Goal: Use online tool/utility: Utilize a website feature to perform a specific function

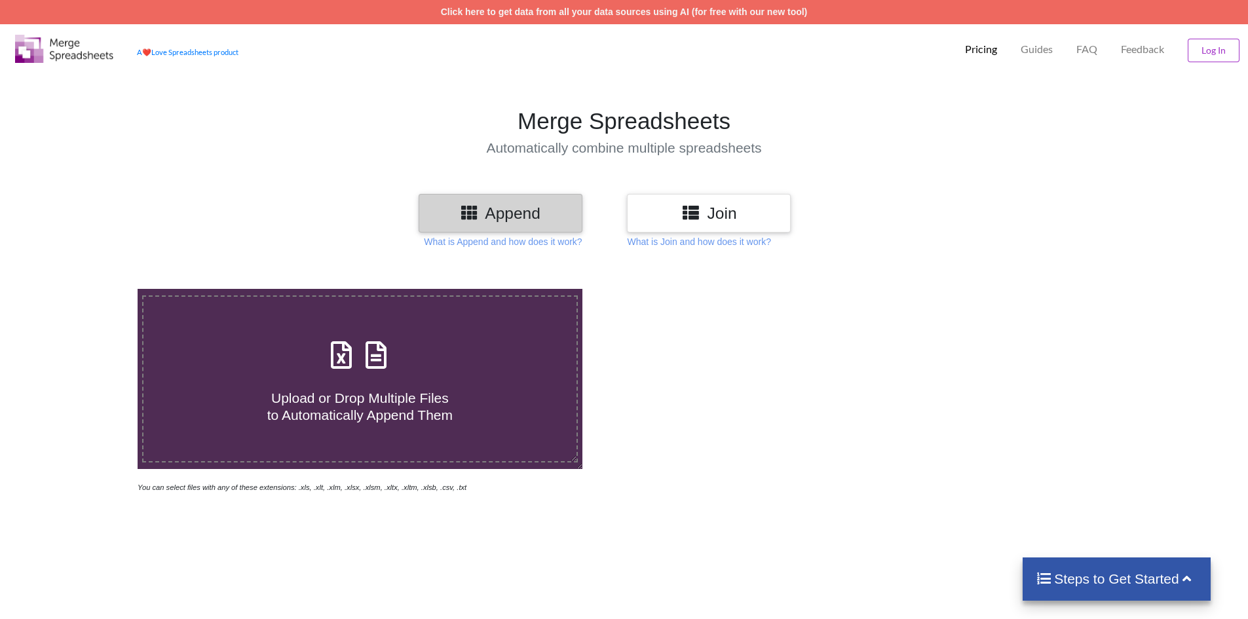
click at [388, 392] on span "Upload or Drop Multiple Files to Automatically Append Them" at bounding box center [359, 405] width 185 height 31
click at [89, 289] on input "Upload or Drop Multiple Files to Automatically Append Them" at bounding box center [89, 289] width 0 height 0
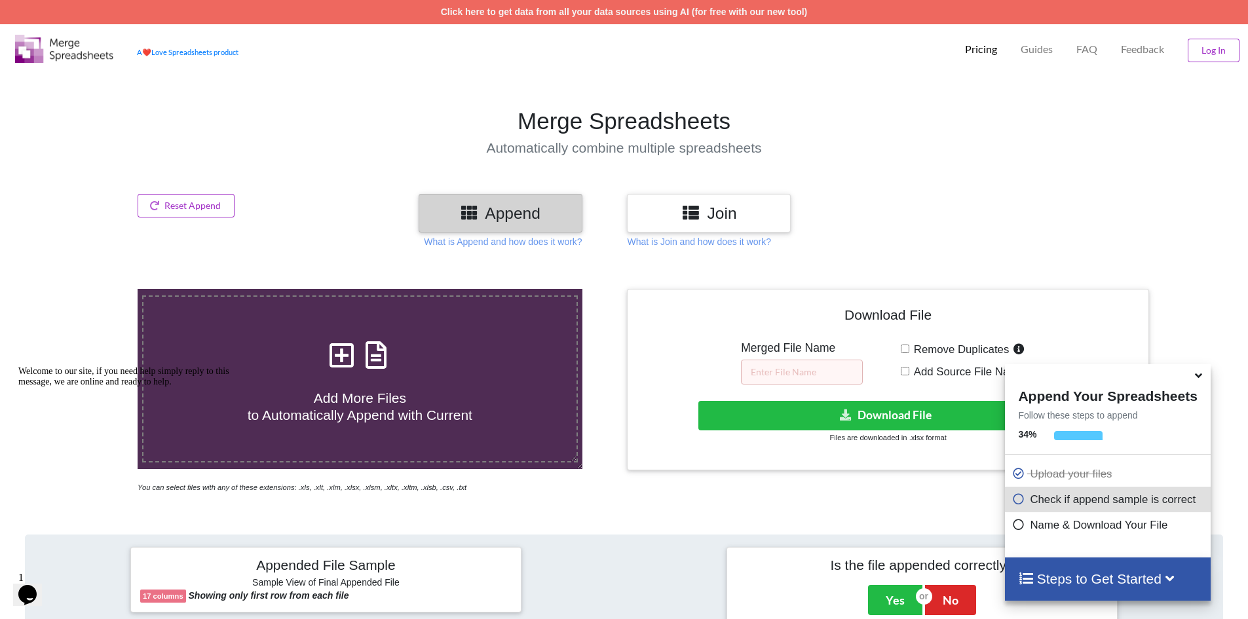
click at [713, 217] on h3 "Join" at bounding box center [709, 213] width 144 height 19
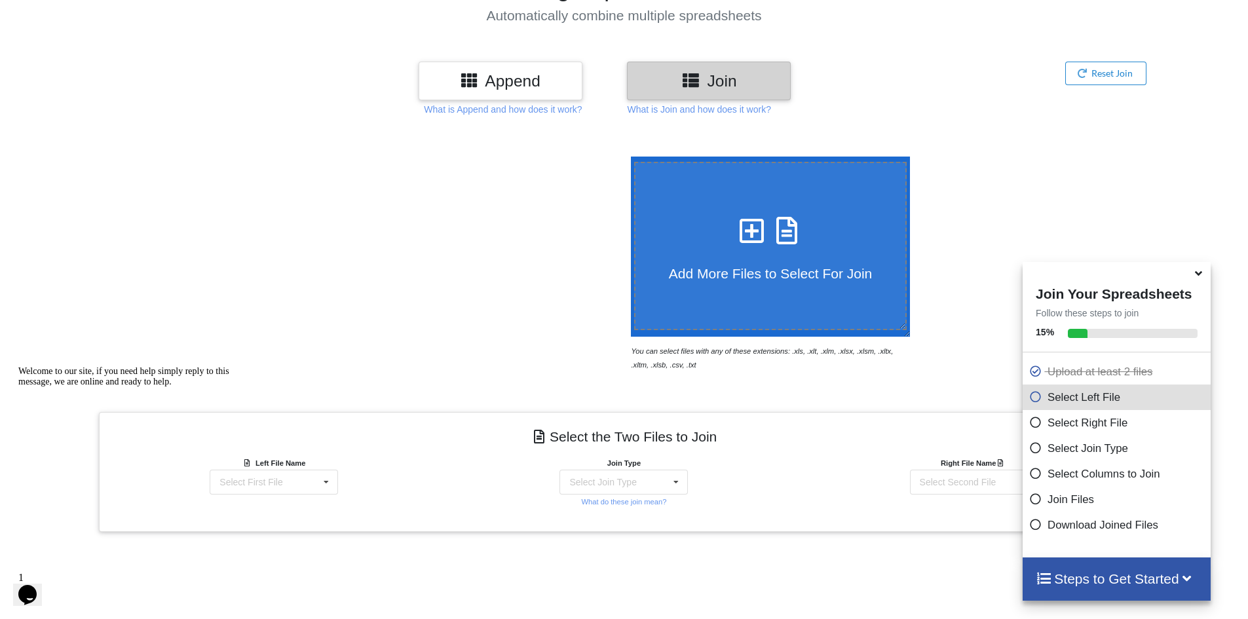
scroll to position [394, 0]
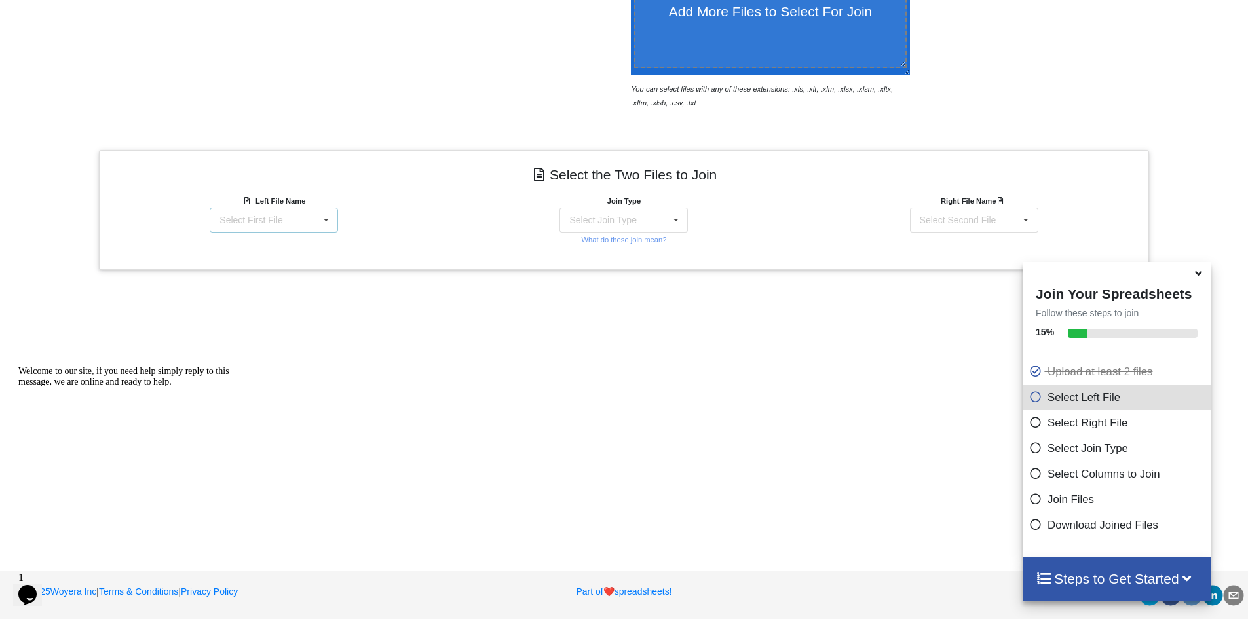
click at [314, 220] on div "Select First File Korbot AI Testing Sheet .xlsx : Testing Sheet KorbotAI - Test…" at bounding box center [274, 220] width 128 height 25
click at [325, 261] on div "Korbot AI Testing Sheet .xlsx : Testing Sheet" at bounding box center [274, 257] width 170 height 33
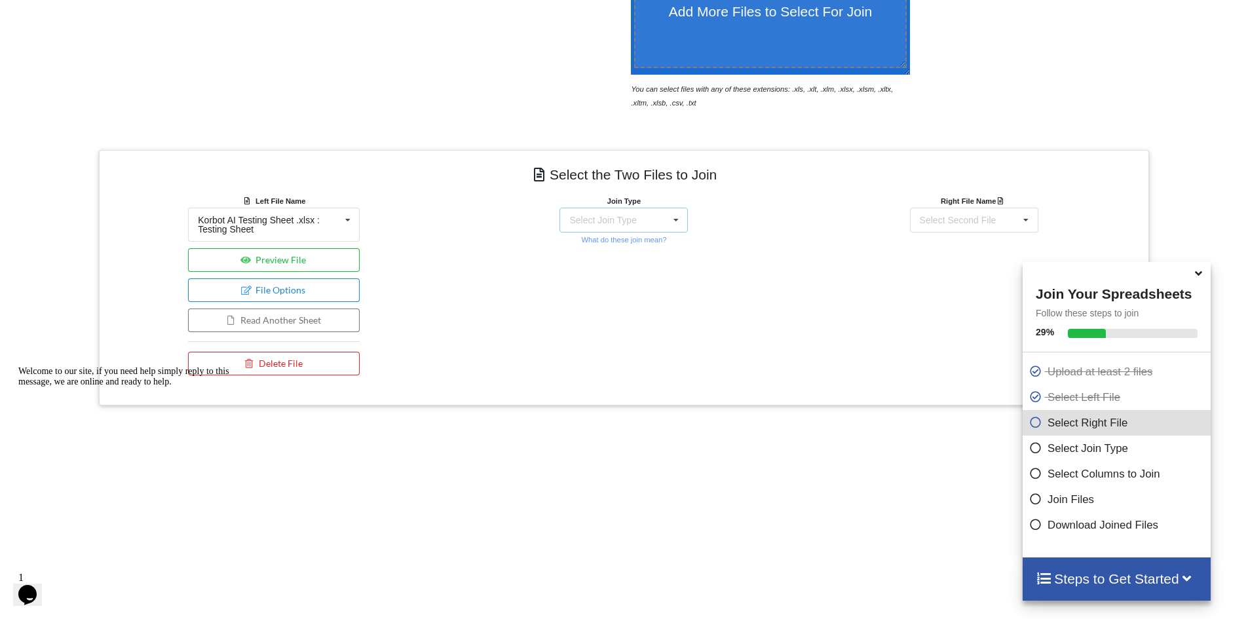
click at [647, 225] on div "Select Join Type INNER JOIN LEFT JOIN RIGHT JOIN FULL JOIN" at bounding box center [623, 220] width 128 height 25
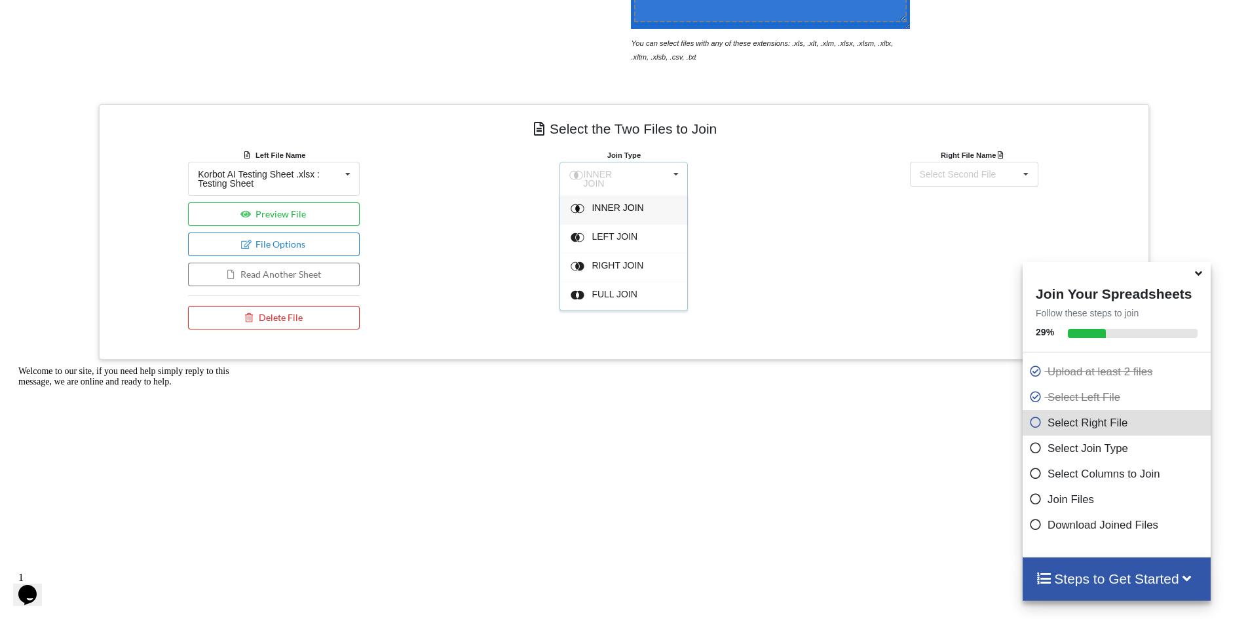
scroll to position [460, 0]
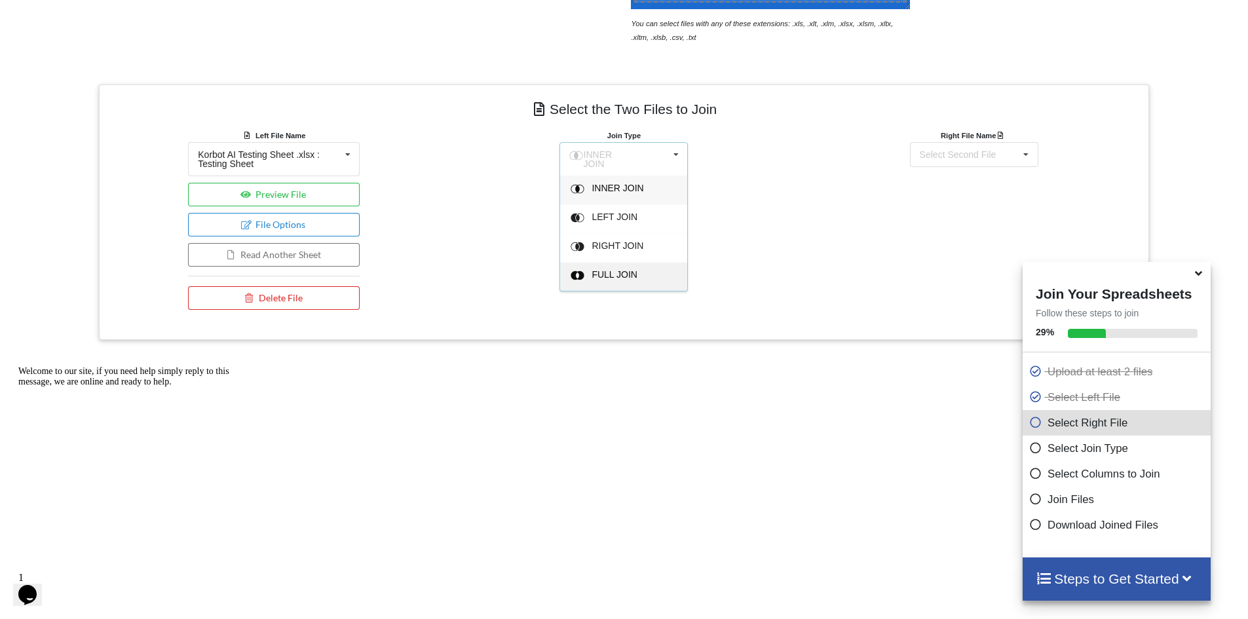
click at [624, 269] on span "FULL JOIN" at bounding box center [615, 274] width 46 height 10
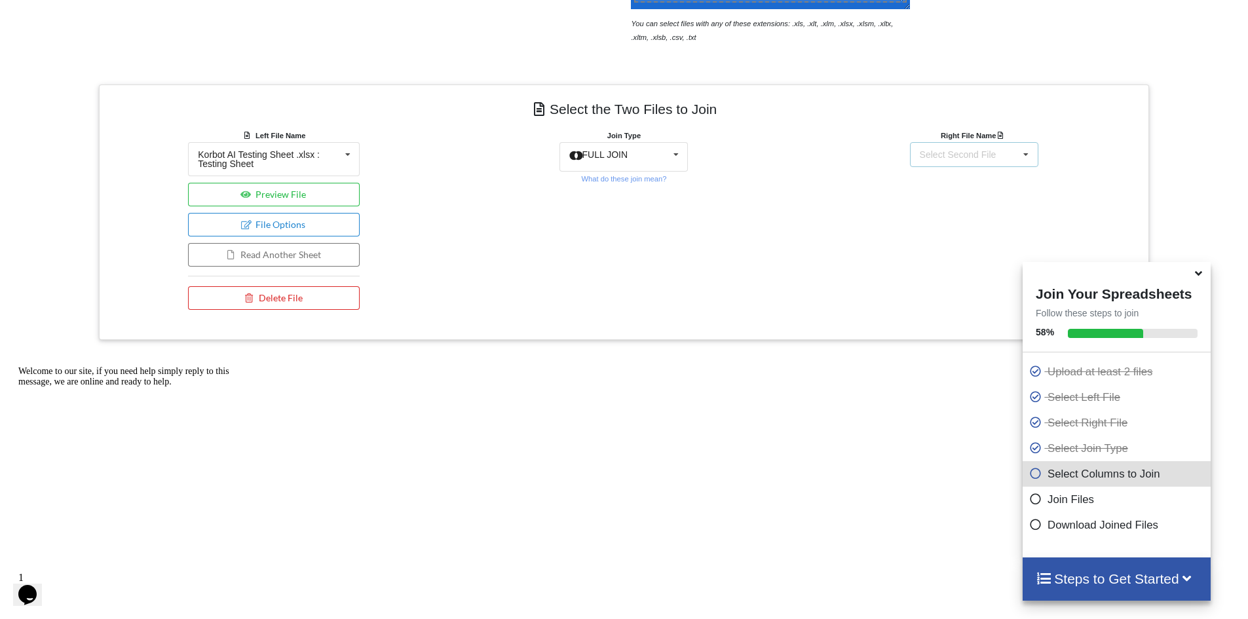
click at [986, 160] on div "Select Second File Korbot AI Testing Sheet .xlsx : Testing Sheet KorbotAI - Tes…" at bounding box center [974, 154] width 128 height 25
click at [983, 220] on span "KorbotAI - Testing.xlsx : KorbotAi Testing" at bounding box center [966, 226] width 134 height 20
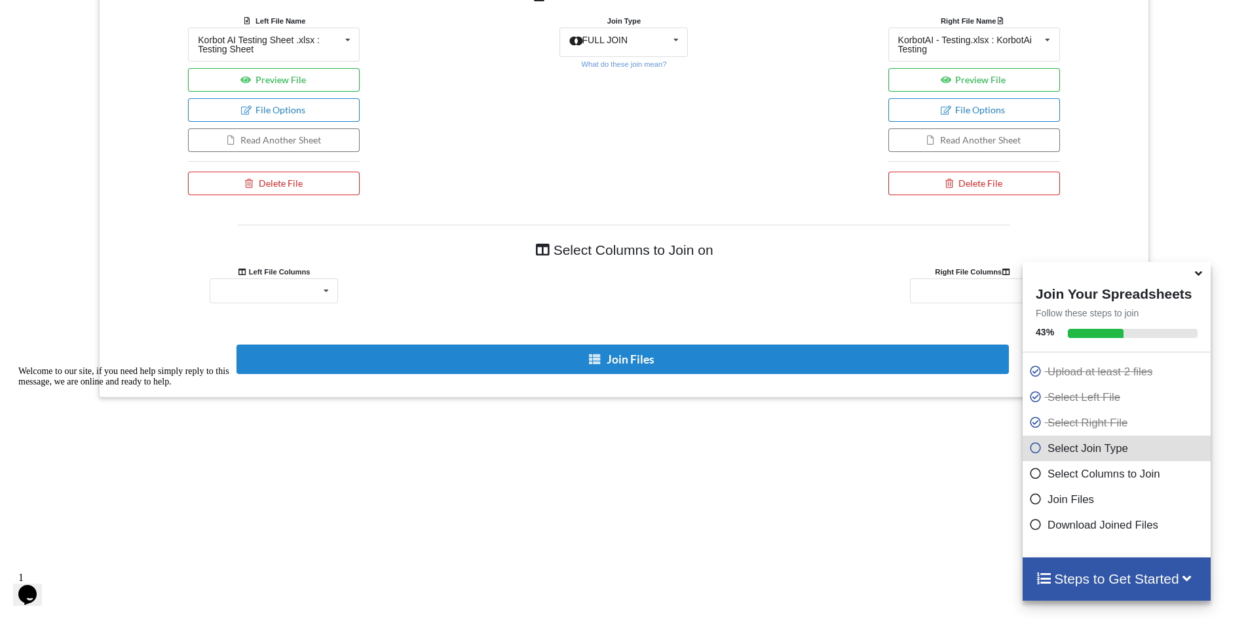
scroll to position [683, 0]
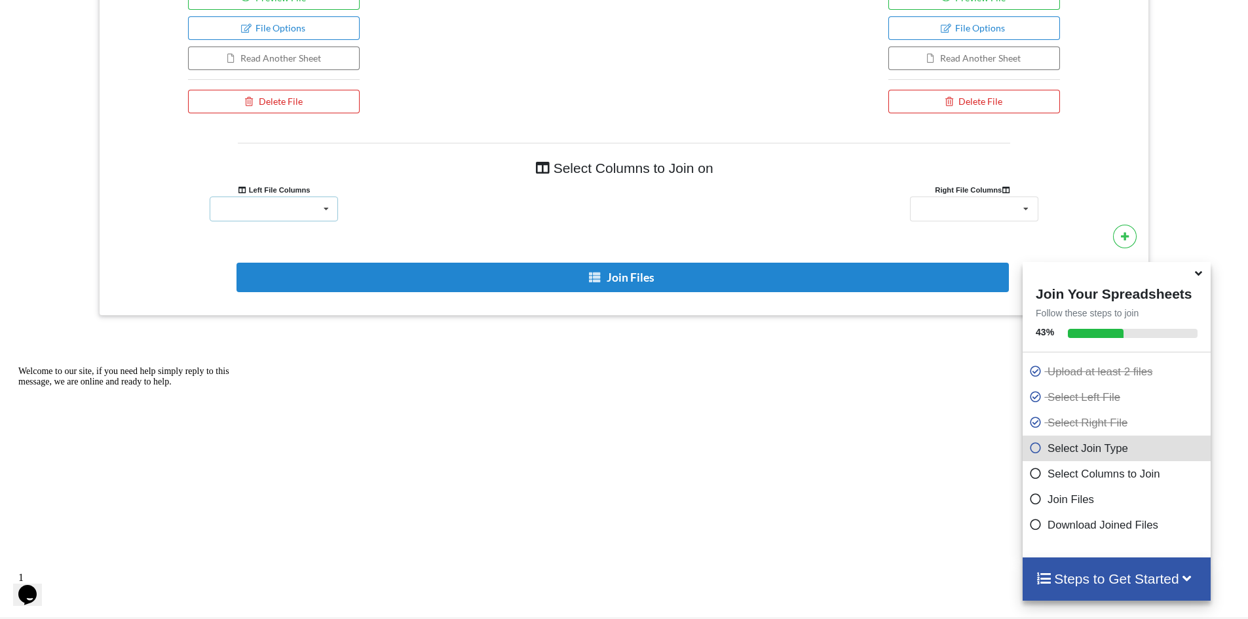
click at [322, 208] on icon at bounding box center [326, 209] width 20 height 24
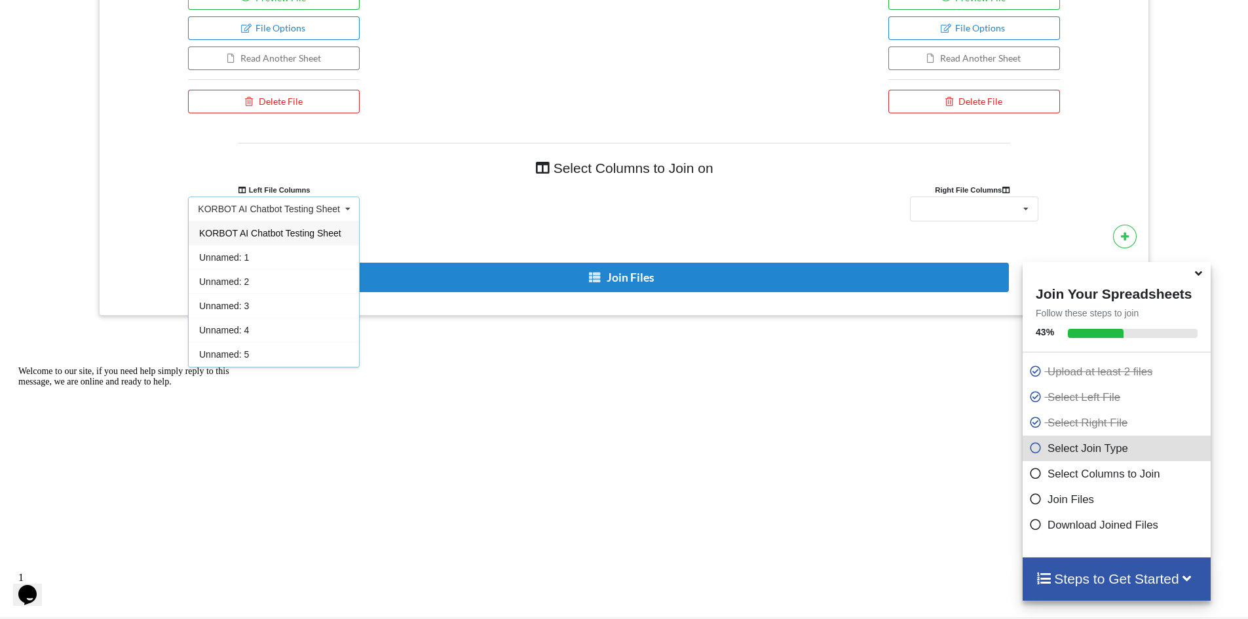
click at [503, 216] on div at bounding box center [624, 209] width 350 height 25
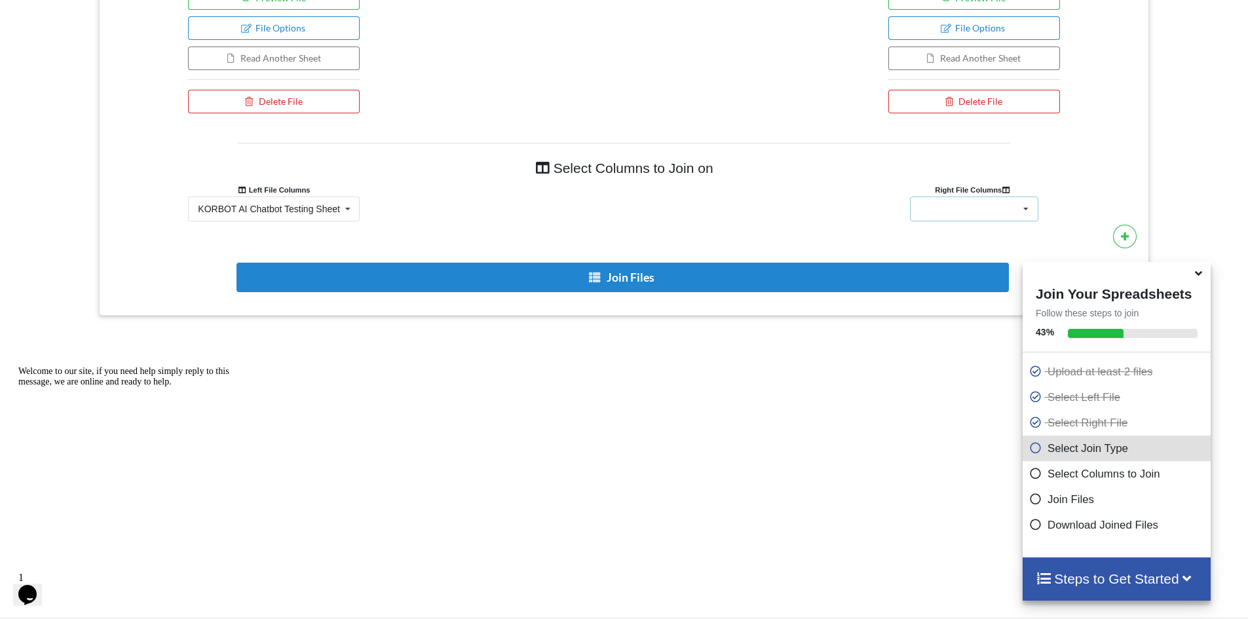
click at [984, 212] on div "Date submitted Submitted by KorbotAi Feature/Scenario Tested Your Observation/F…" at bounding box center [974, 209] width 128 height 25
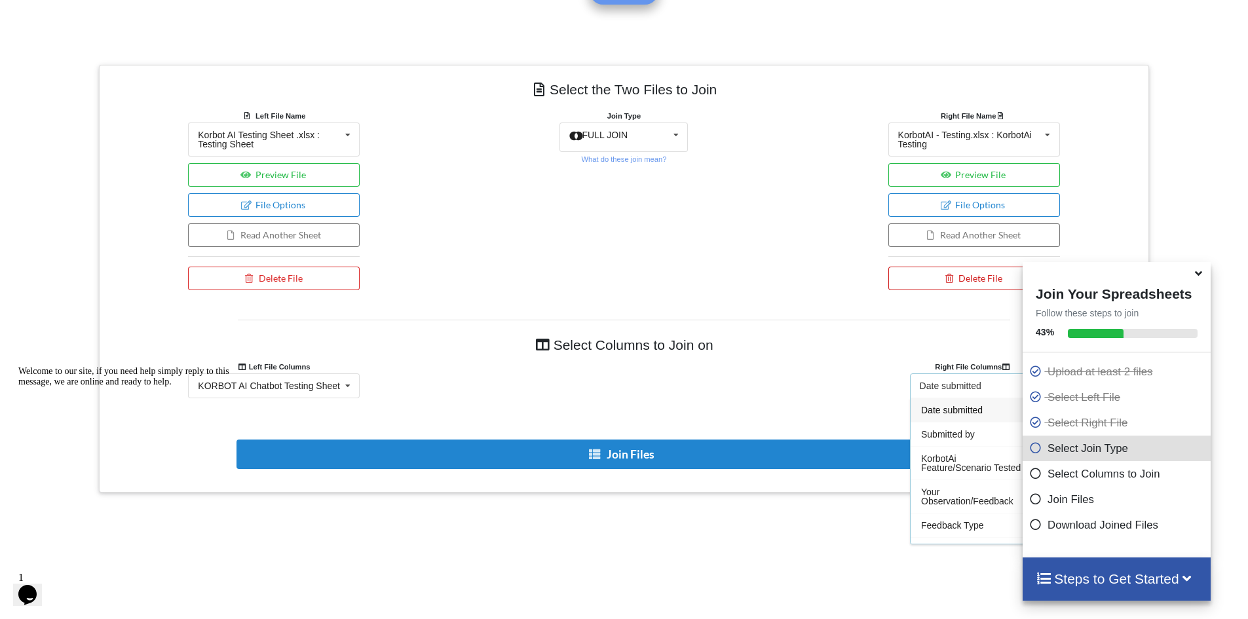
scroll to position [506, 0]
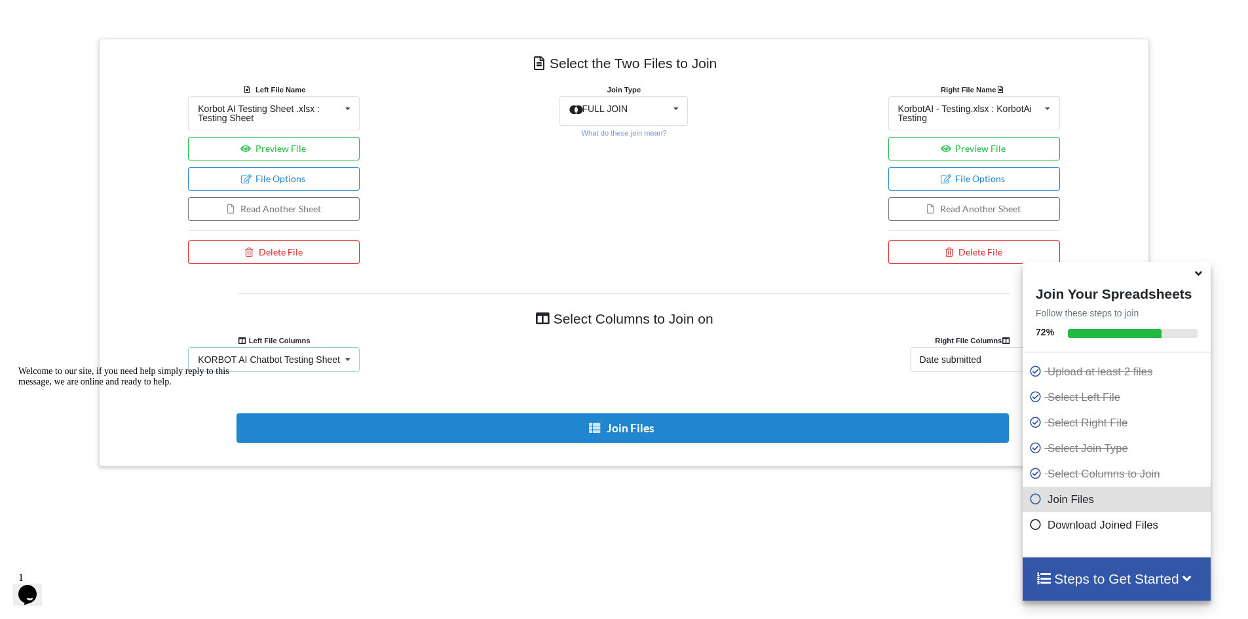
click at [320, 349] on div "KORBOT AI Chatbot Testing Sheet KORBOT AI Chatbot Testing Sheet Unnamed: 1 Unna…" at bounding box center [274, 359] width 172 height 25
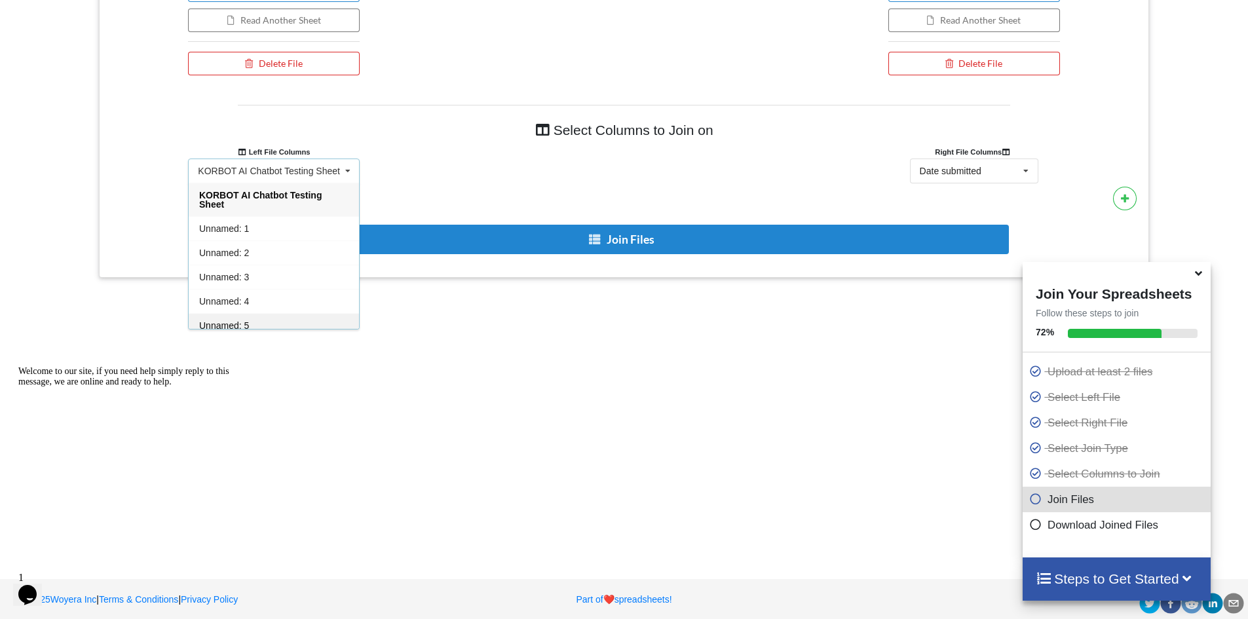
scroll to position [729, 0]
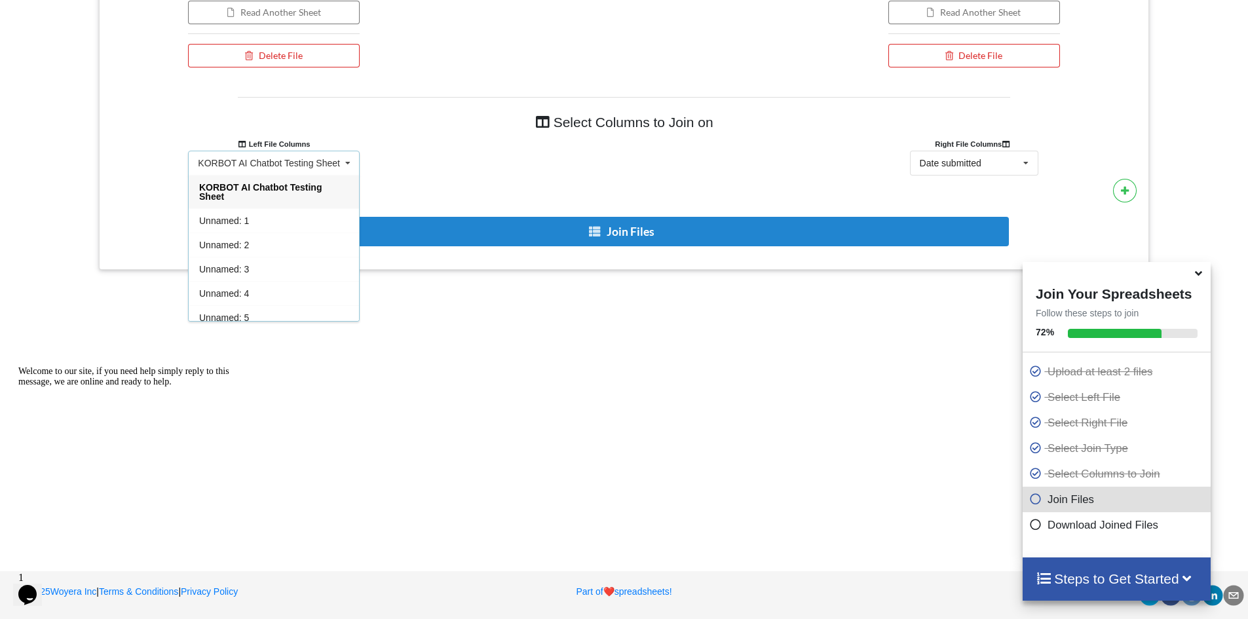
click at [306, 190] on span "KORBOT AI Chatbot Testing Sheet" at bounding box center [260, 192] width 123 height 20
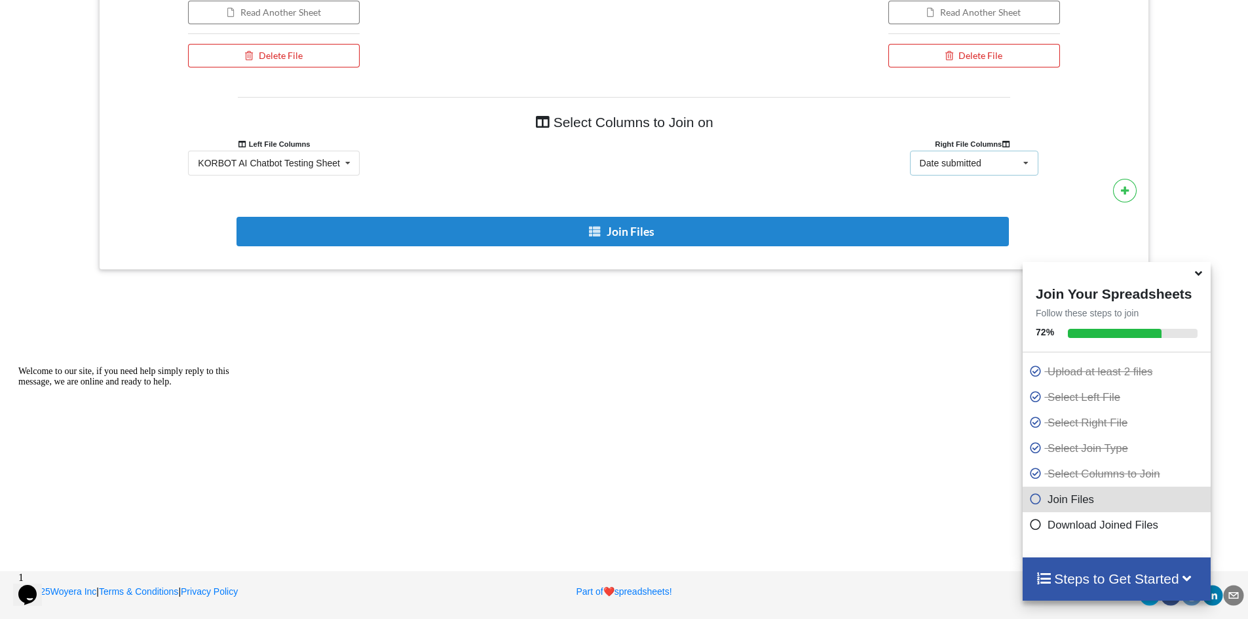
click at [979, 170] on div "Date submitted Date submitted Submitted by KorbotAi Feature/Scenario Tested You…" at bounding box center [974, 163] width 128 height 25
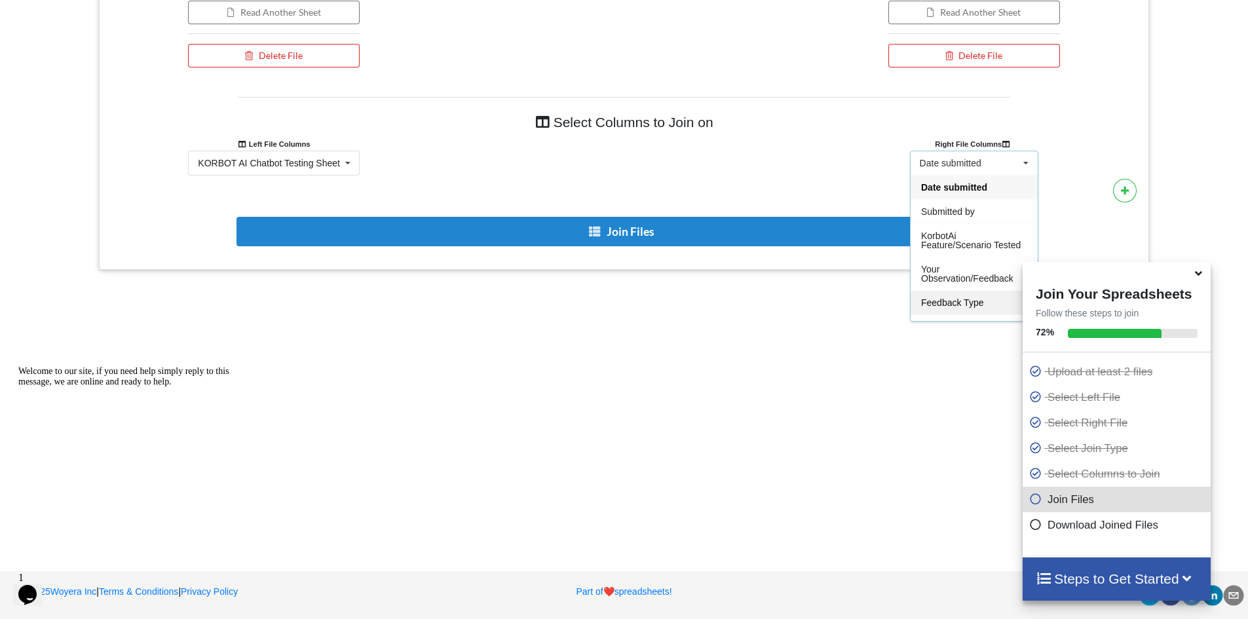
click at [964, 312] on div "Feedback Type" at bounding box center [974, 302] width 127 height 24
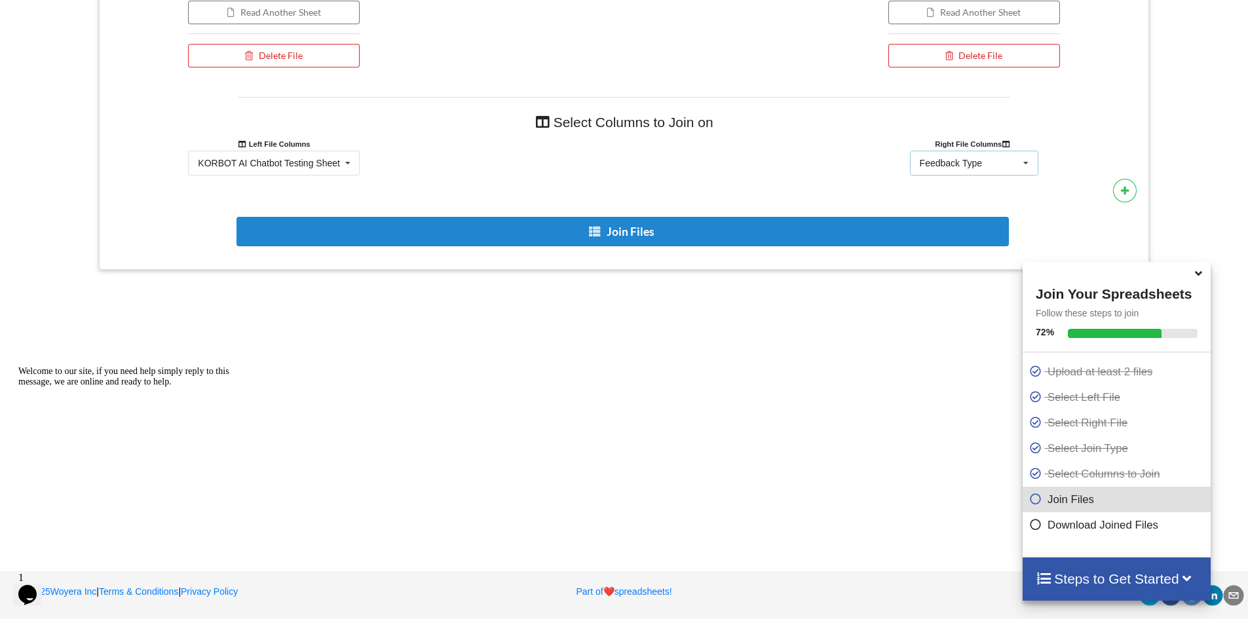
click at [991, 171] on div "Feedback Type Date submitted Submitted by KorbotAi Feature/Scenario Tested Your…" at bounding box center [974, 163] width 128 height 25
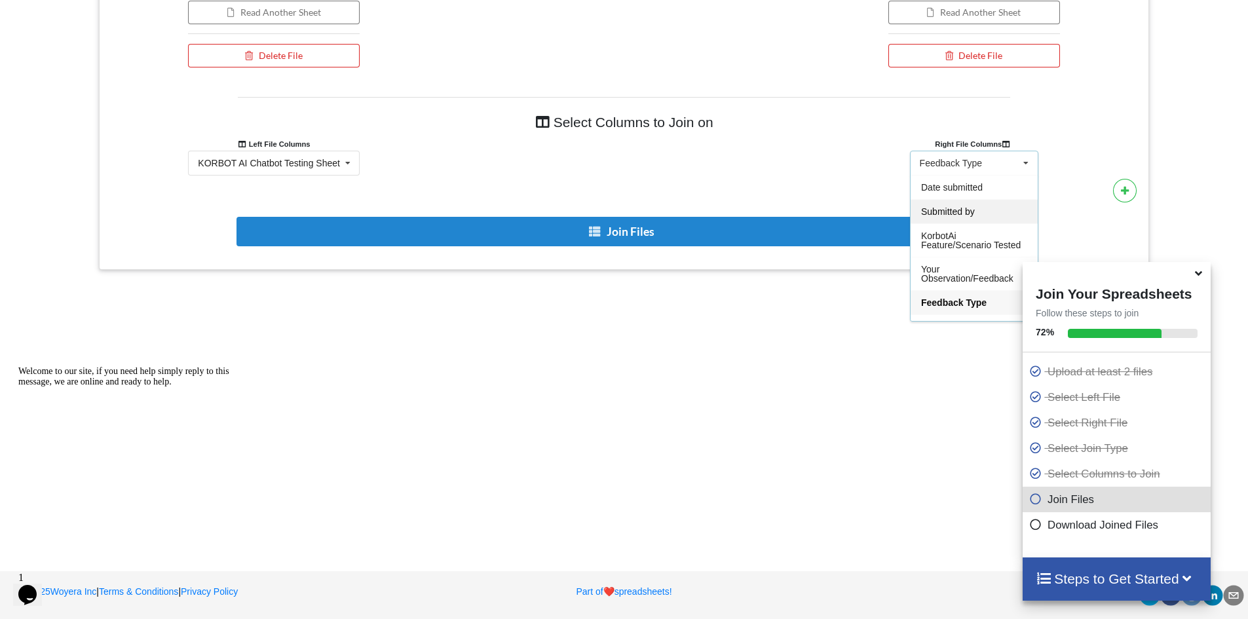
click at [966, 200] on div "Submitted by" at bounding box center [974, 211] width 127 height 24
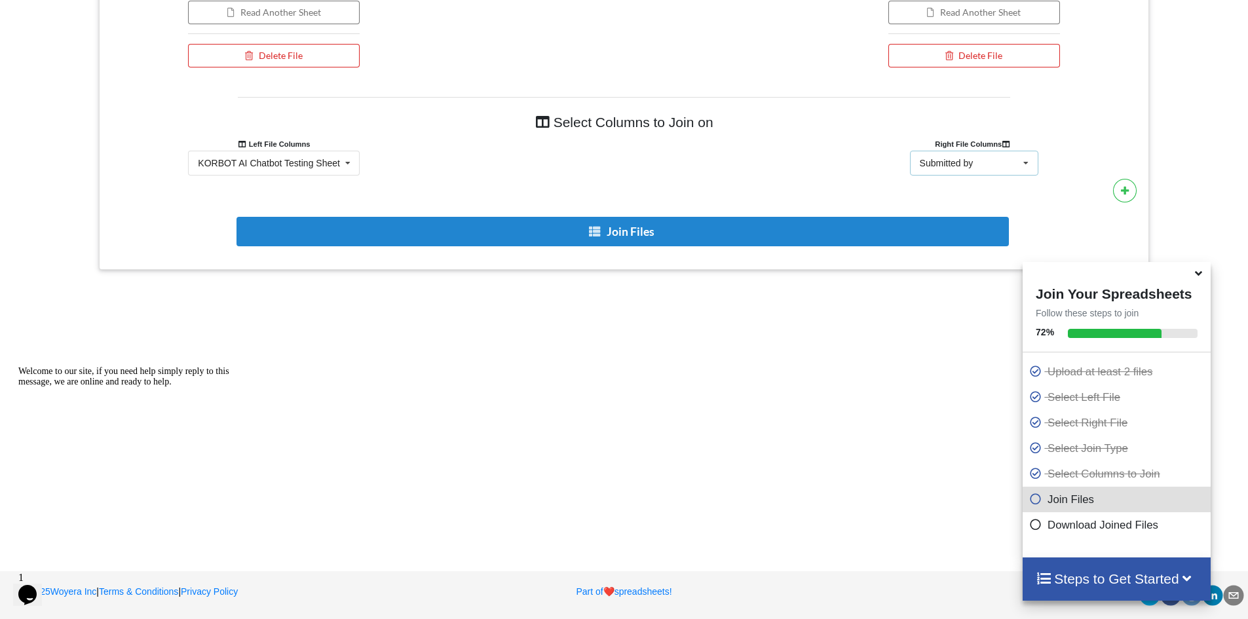
click at [983, 162] on div "Submitted by Date submitted Submitted by KorbotAi Feature/Scenario Tested Your …" at bounding box center [974, 163] width 128 height 25
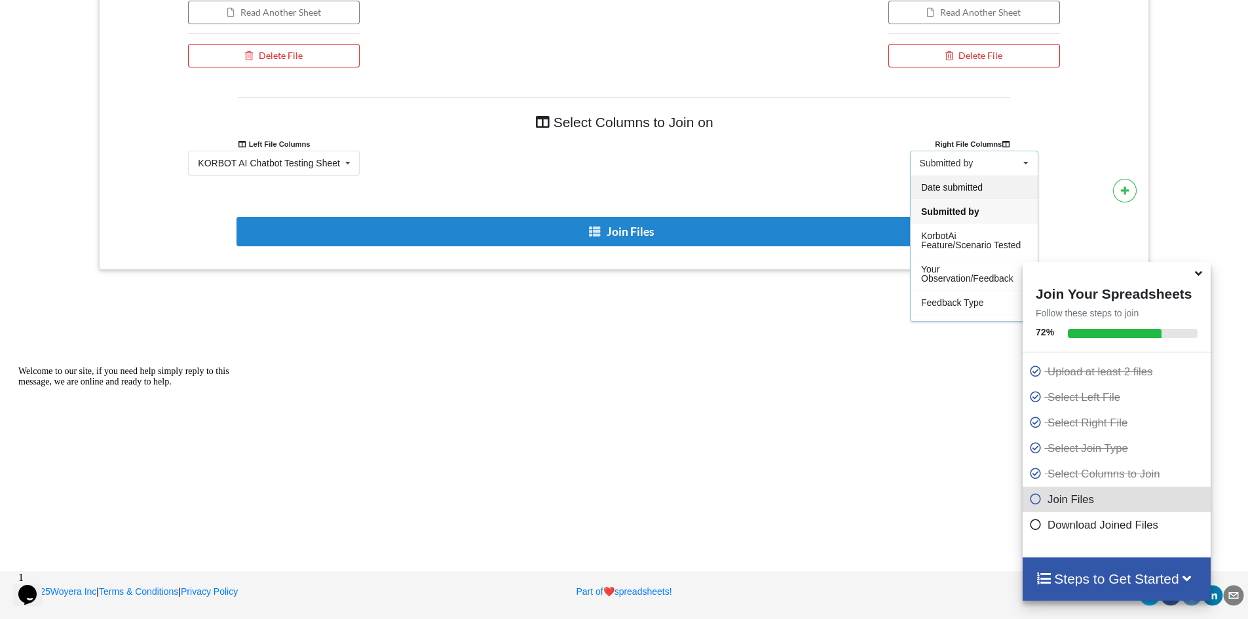
click at [973, 178] on div "Date submitted" at bounding box center [974, 187] width 127 height 24
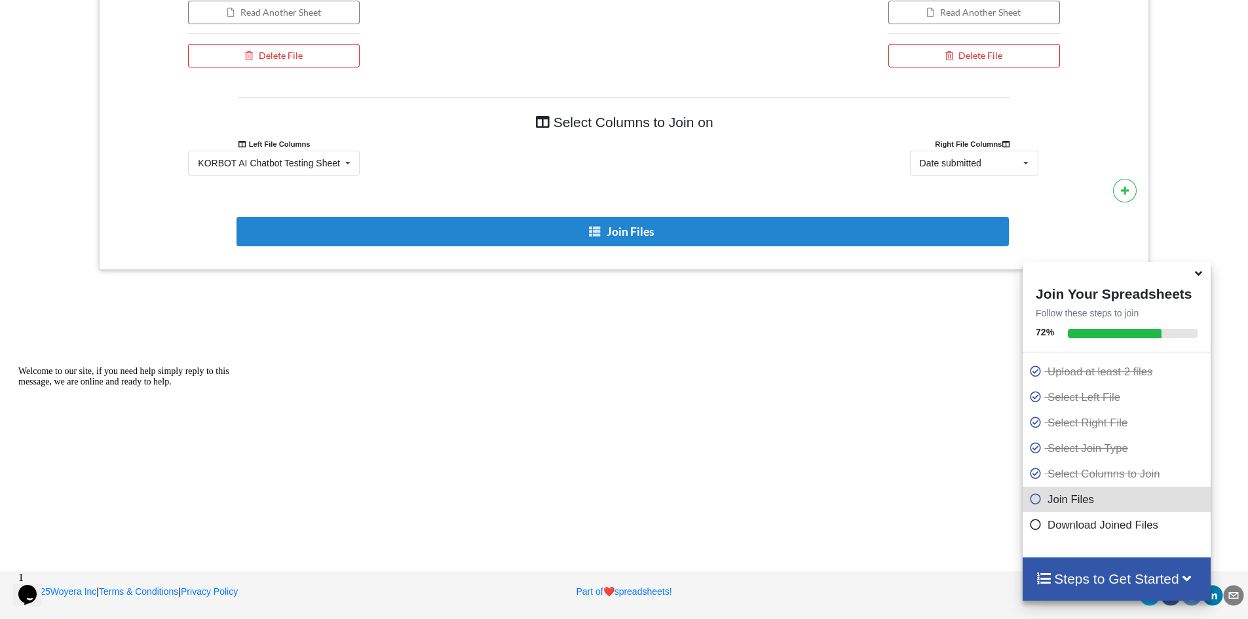
click at [599, 161] on div at bounding box center [624, 163] width 350 height 25
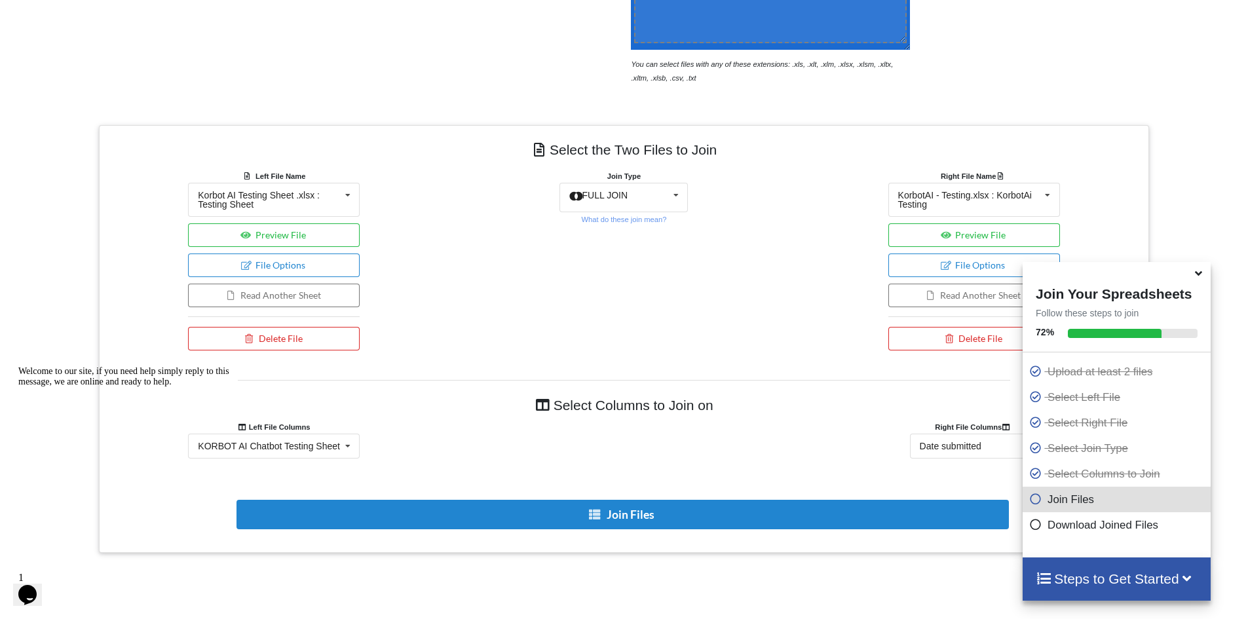
scroll to position [375, 0]
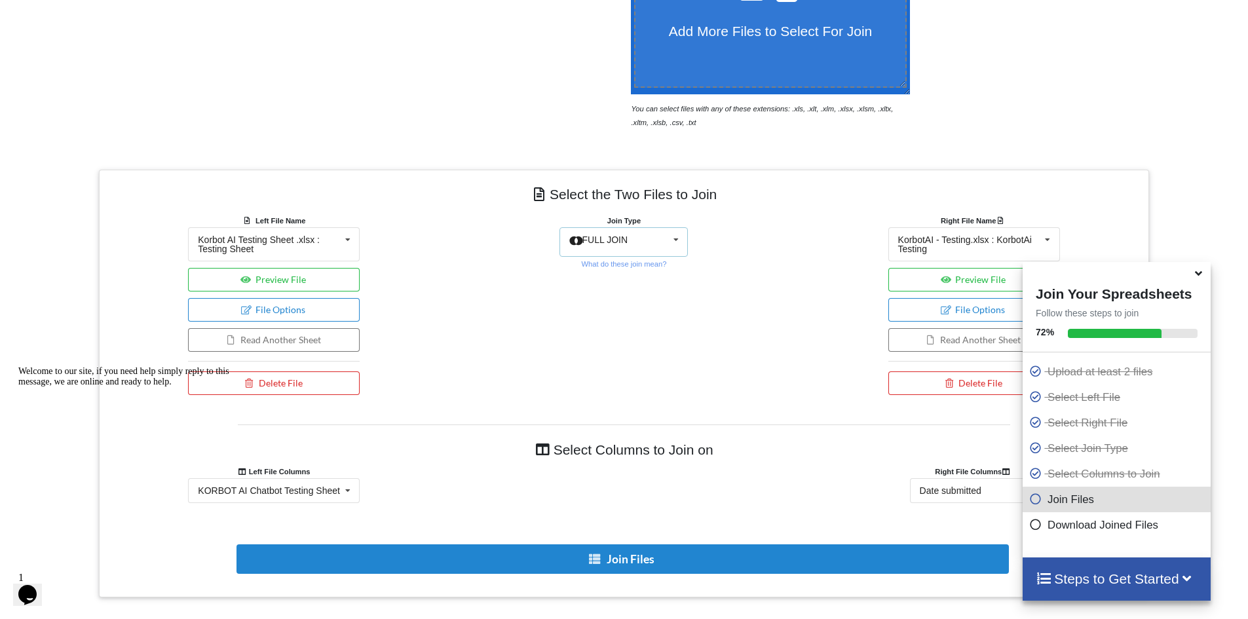
click at [643, 248] on div "FULL JOIN INNER JOIN LEFT JOIN RIGHT JOIN FULL JOIN" at bounding box center [623, 241] width 128 height 29
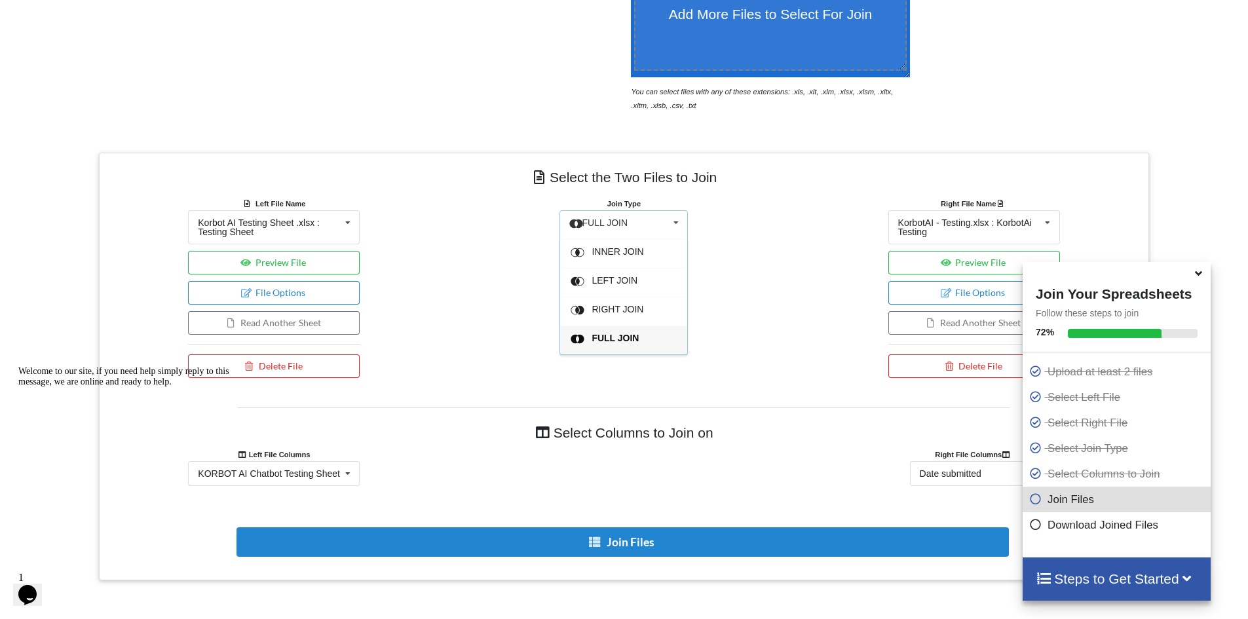
scroll to position [440, 0]
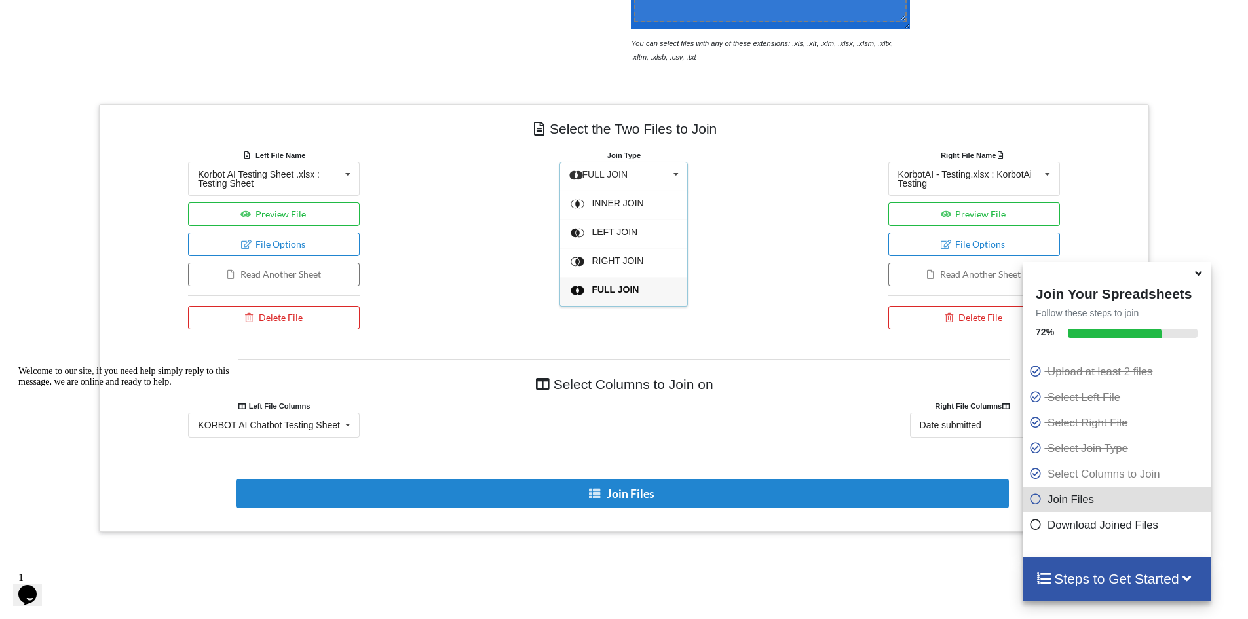
click at [751, 279] on div "Join Type FULL JOIN INNER JOIN LEFT JOIN RIGHT JOIN FULL JOIN What do these joi…" at bounding box center [624, 242] width 350 height 188
click at [1194, 277] on icon at bounding box center [1199, 271] width 14 height 12
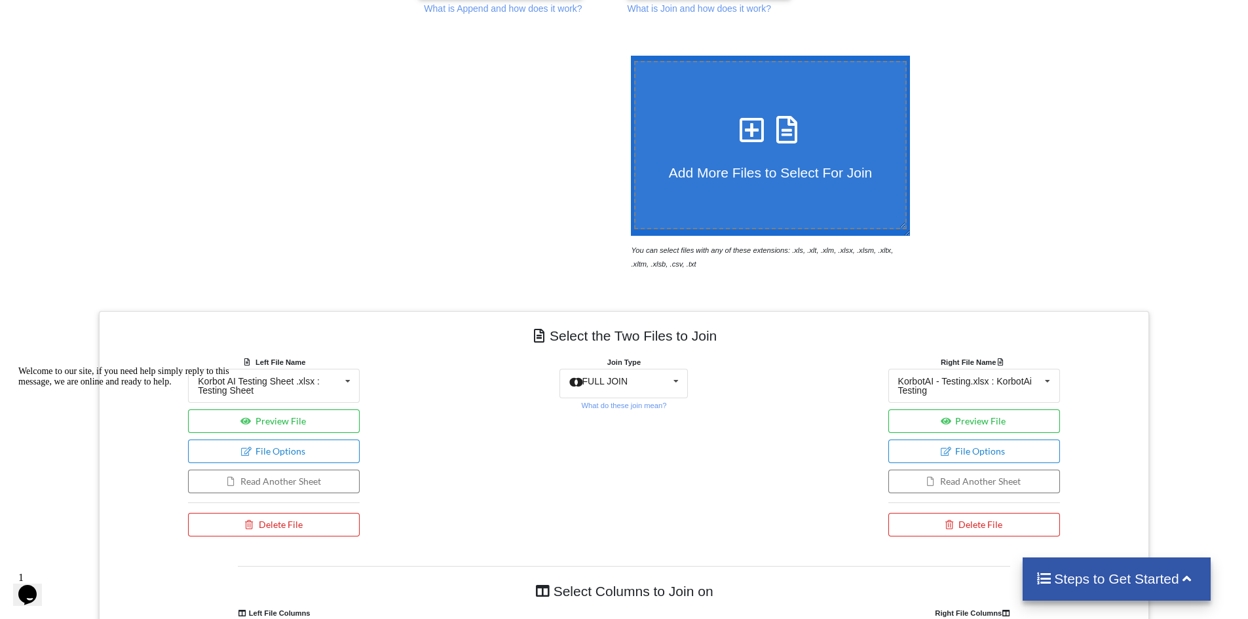
scroll to position [113, 0]
